Goal: Task Accomplishment & Management: Use online tool/utility

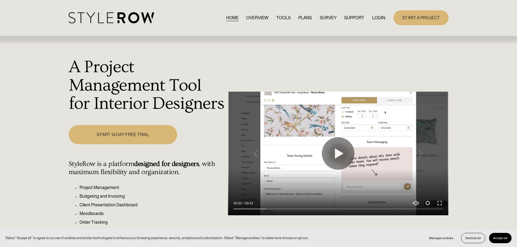
click at [377, 18] on link "LOGIN" at bounding box center [378, 17] width 13 height 7
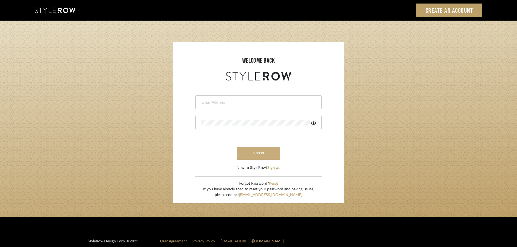
type input "carrie@tresbelleinteriors.com"
click at [263, 151] on button "sign in" at bounding box center [258, 153] width 43 height 13
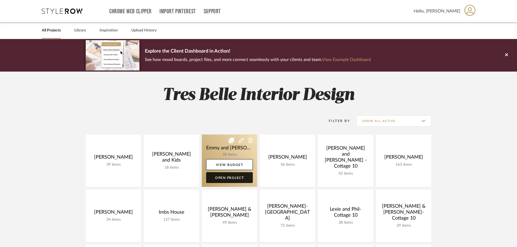
click at [229, 178] on link "Open Project" at bounding box center [229, 177] width 47 height 11
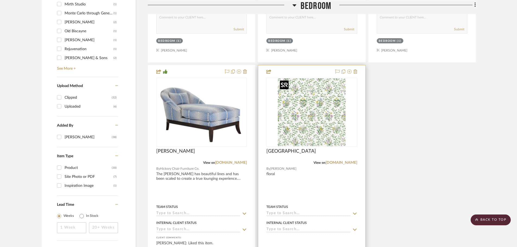
scroll to position [597, 0]
